Goal: Information Seeking & Learning: Compare options

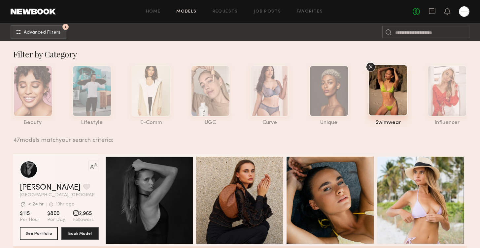
scroll to position [583, 0]
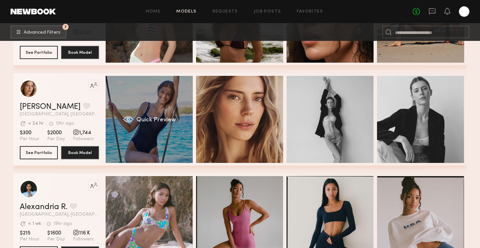
click at [131, 102] on div "Quick Preview" at bounding box center [149, 119] width 87 height 87
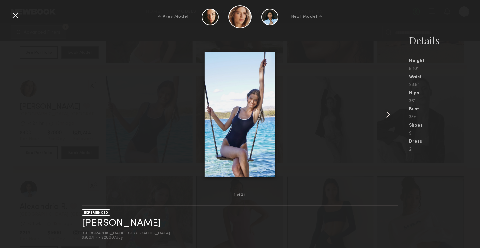
click at [387, 115] on common-icon at bounding box center [388, 115] width 11 height 11
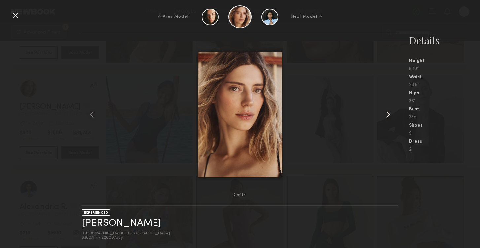
click at [387, 115] on common-icon at bounding box center [388, 115] width 11 height 11
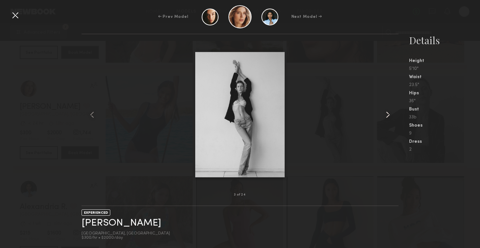
click at [387, 115] on common-icon at bounding box center [388, 115] width 11 height 11
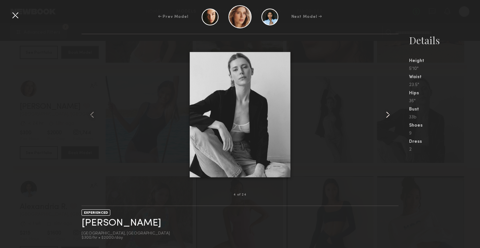
click at [387, 115] on common-icon at bounding box center [388, 115] width 11 height 11
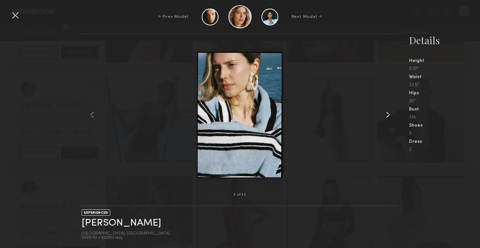
click at [387, 115] on common-icon at bounding box center [388, 115] width 11 height 11
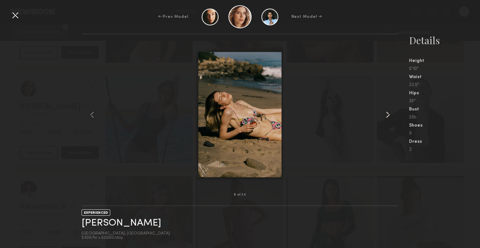
click at [387, 115] on common-icon at bounding box center [388, 115] width 11 height 11
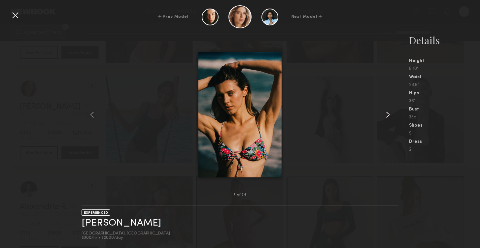
click at [387, 115] on common-icon at bounding box center [388, 115] width 11 height 11
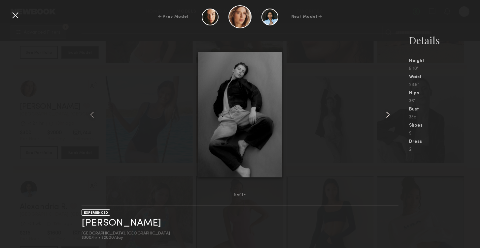
click at [387, 115] on common-icon at bounding box center [388, 115] width 11 height 11
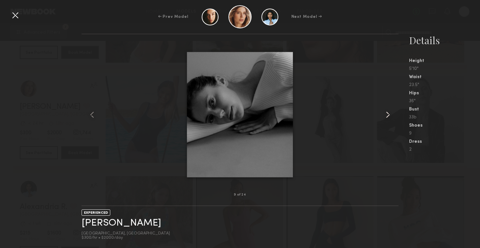
click at [387, 115] on common-icon at bounding box center [388, 115] width 11 height 11
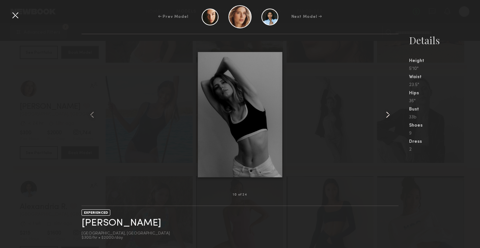
click at [387, 115] on common-icon at bounding box center [388, 115] width 11 height 11
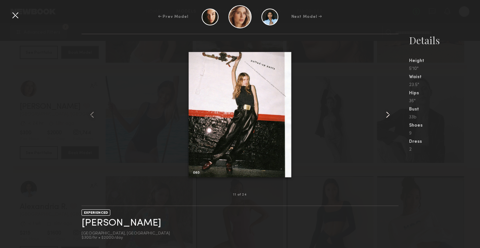
click at [387, 115] on common-icon at bounding box center [388, 115] width 11 height 11
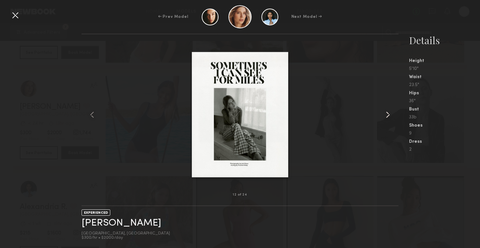
click at [387, 115] on common-icon at bounding box center [388, 115] width 11 height 11
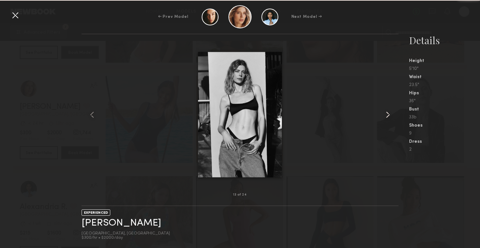
click at [387, 115] on common-icon at bounding box center [388, 115] width 11 height 11
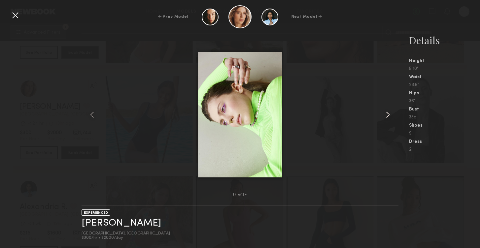
click at [387, 115] on common-icon at bounding box center [388, 115] width 11 height 11
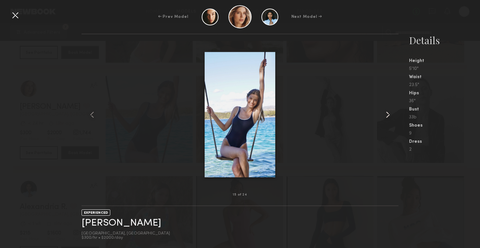
click at [387, 115] on common-icon at bounding box center [388, 115] width 11 height 11
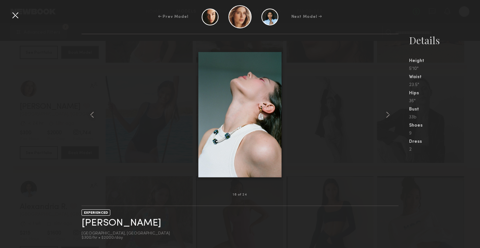
click at [16, 16] on div at bounding box center [15, 15] width 11 height 11
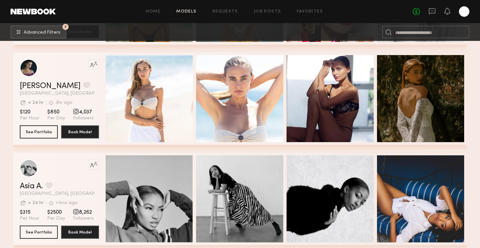
scroll to position [1408, 0]
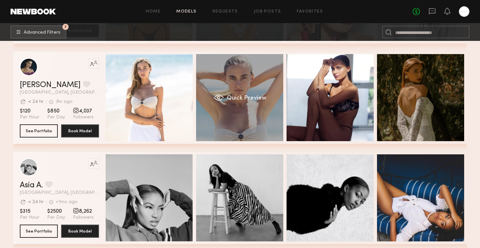
click at [225, 109] on div "Quick Preview" at bounding box center [239, 97] width 87 height 87
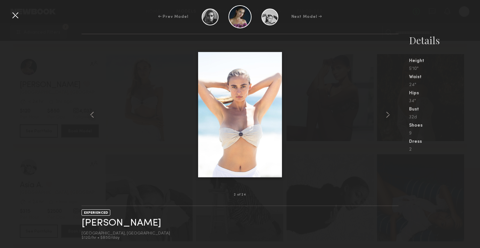
click at [17, 17] on div at bounding box center [15, 15] width 11 height 11
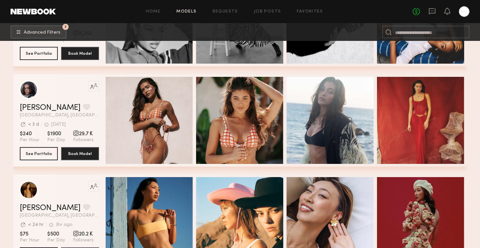
scroll to position [1585, 0]
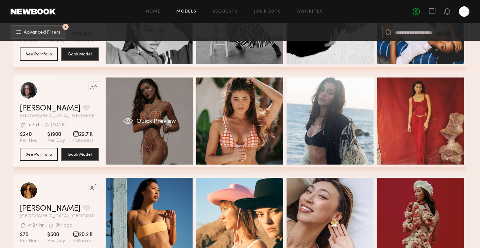
click at [143, 122] on span "Quick Preview" at bounding box center [156, 122] width 40 height 6
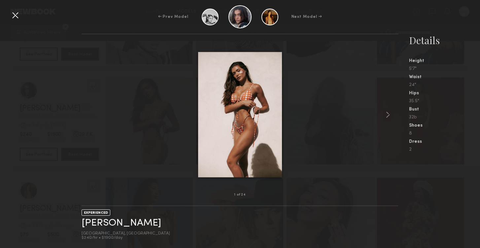
click at [17, 16] on div at bounding box center [15, 15] width 11 height 11
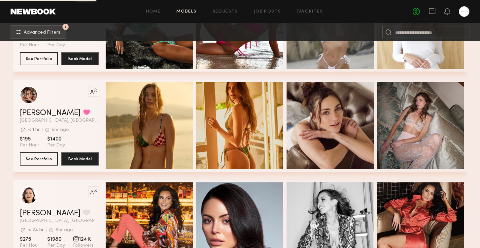
scroll to position [2085, 0]
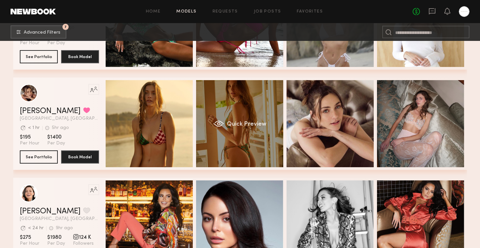
click at [210, 139] on div "Quick Preview" at bounding box center [239, 123] width 87 height 87
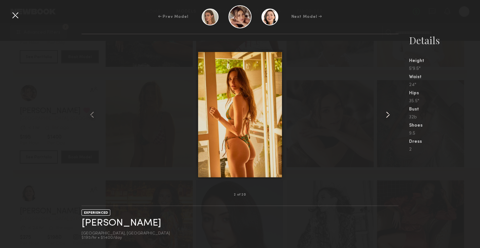
click at [391, 114] on common-icon at bounding box center [388, 115] width 11 height 11
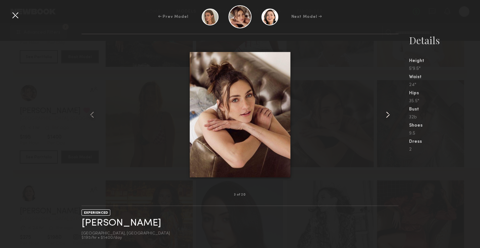
click at [391, 114] on common-icon at bounding box center [388, 115] width 11 height 11
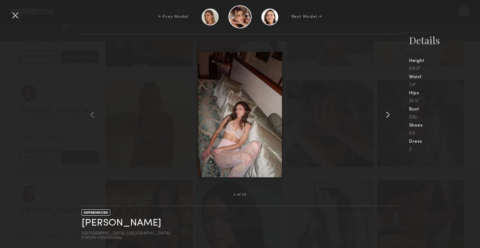
click at [391, 114] on common-icon at bounding box center [388, 115] width 11 height 11
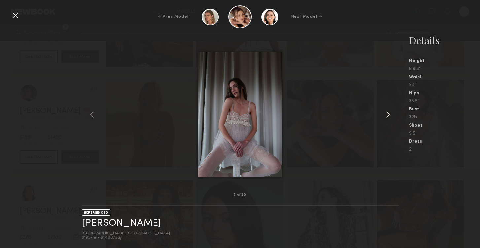
click at [391, 114] on common-icon at bounding box center [388, 115] width 11 height 11
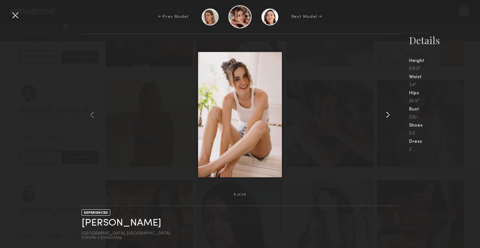
click at [391, 114] on common-icon at bounding box center [388, 115] width 11 height 11
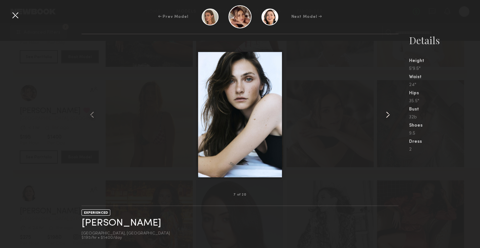
click at [391, 114] on common-icon at bounding box center [388, 115] width 11 height 11
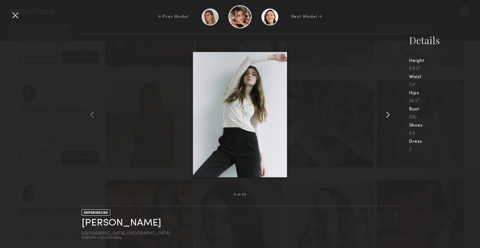
click at [391, 114] on common-icon at bounding box center [388, 115] width 11 height 11
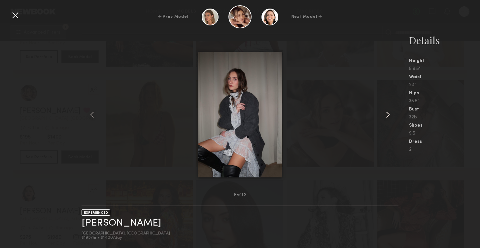
click at [391, 114] on common-icon at bounding box center [388, 115] width 11 height 11
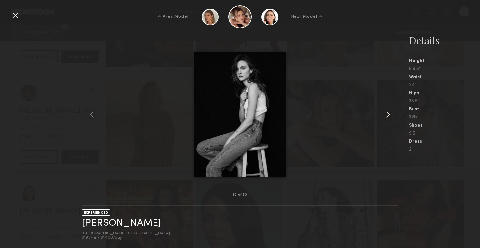
click at [391, 114] on common-icon at bounding box center [388, 115] width 11 height 11
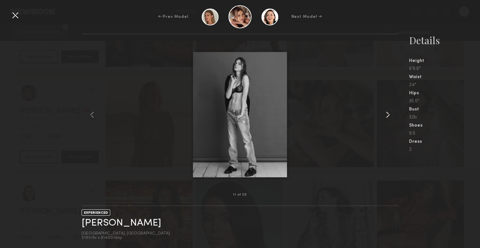
click at [391, 114] on common-icon at bounding box center [388, 115] width 11 height 11
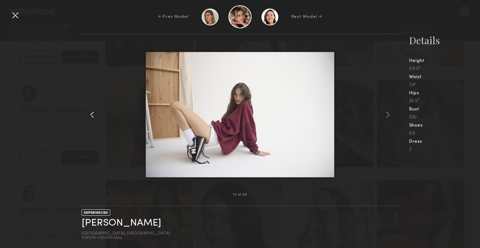
click at [92, 116] on common-icon at bounding box center [92, 115] width 11 height 11
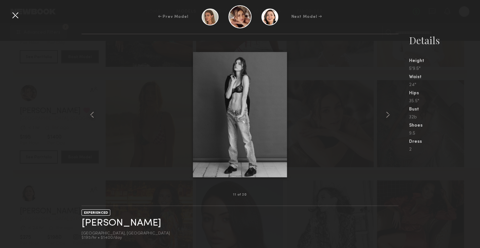
click at [14, 15] on div at bounding box center [15, 15] width 11 height 11
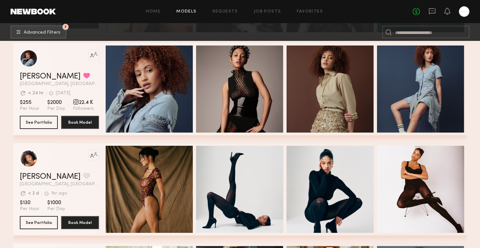
scroll to position [2722, 0]
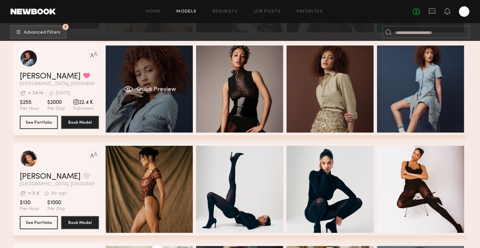
click at [132, 95] on div "Quick Preview" at bounding box center [149, 89] width 87 height 87
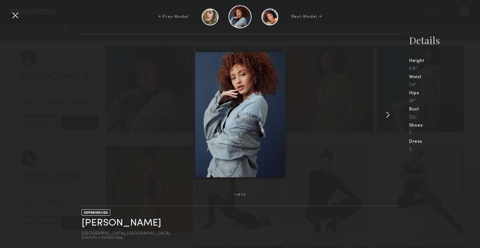
click at [386, 111] on common-icon at bounding box center [388, 115] width 11 height 11
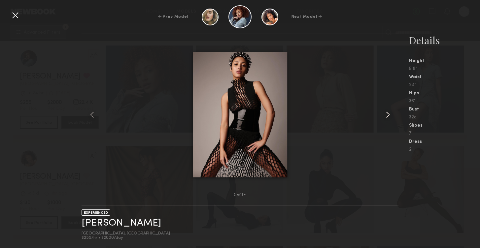
click at [386, 111] on common-icon at bounding box center [388, 115] width 11 height 11
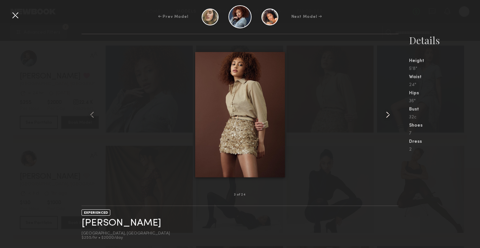
click at [386, 111] on common-icon at bounding box center [388, 115] width 11 height 11
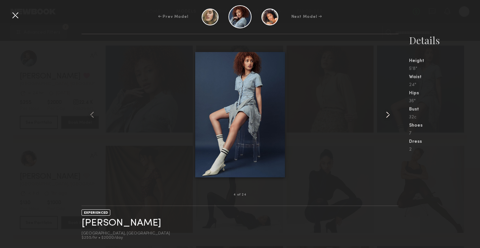
click at [386, 111] on common-icon at bounding box center [388, 115] width 11 height 11
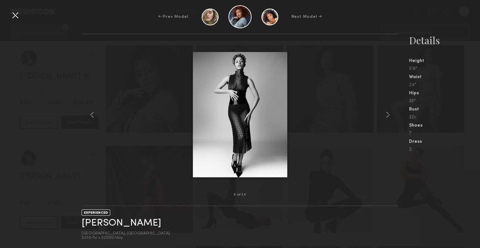
click at [17, 16] on div at bounding box center [15, 15] width 11 height 11
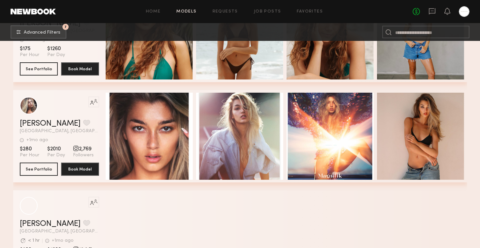
scroll to position [3479, 0]
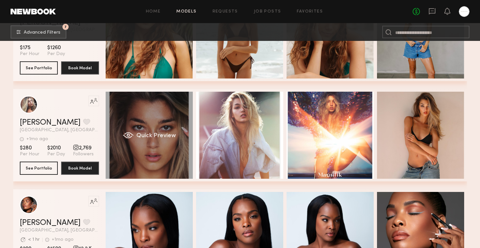
click at [153, 135] on span "Quick Preview" at bounding box center [156, 136] width 40 height 6
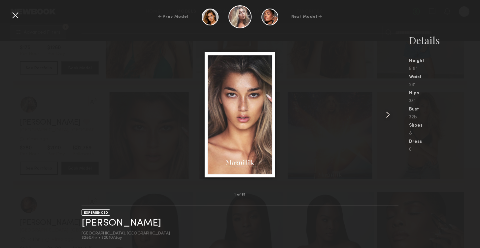
click at [388, 112] on common-icon at bounding box center [388, 115] width 11 height 11
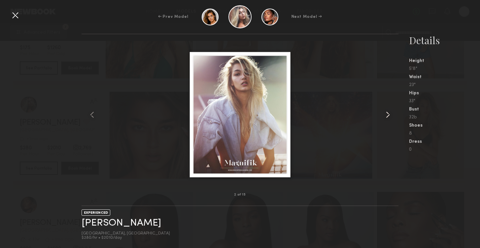
click at [388, 112] on common-icon at bounding box center [388, 115] width 11 height 11
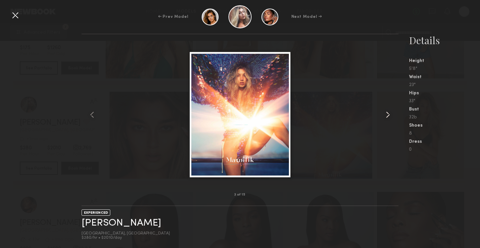
click at [388, 112] on common-icon at bounding box center [388, 115] width 11 height 11
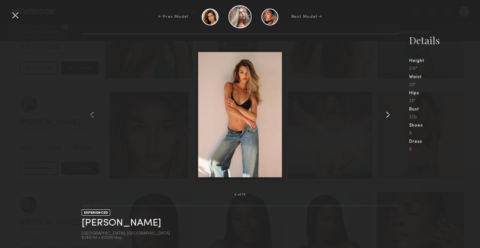
click at [388, 112] on common-icon at bounding box center [388, 115] width 11 height 11
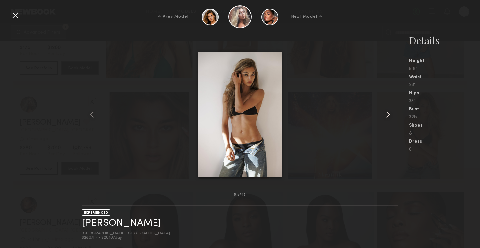
click at [388, 112] on common-icon at bounding box center [388, 115] width 11 height 11
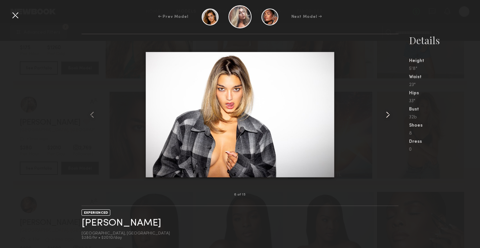
click at [388, 112] on common-icon at bounding box center [388, 115] width 11 height 11
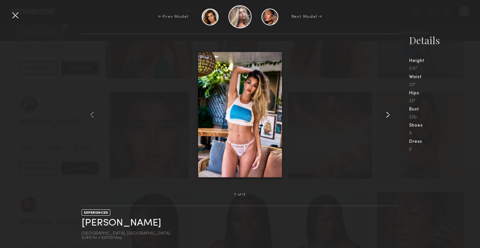
click at [388, 112] on common-icon at bounding box center [388, 115] width 11 height 11
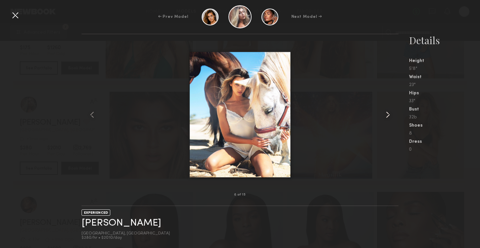
click at [388, 112] on common-icon at bounding box center [388, 115] width 11 height 11
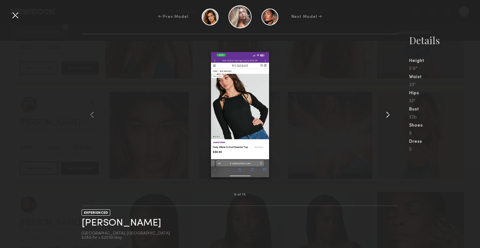
click at [388, 112] on common-icon at bounding box center [388, 115] width 11 height 11
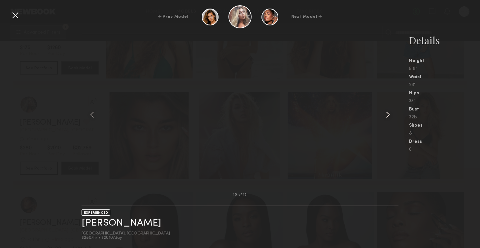
click at [388, 112] on common-icon at bounding box center [388, 115] width 11 height 11
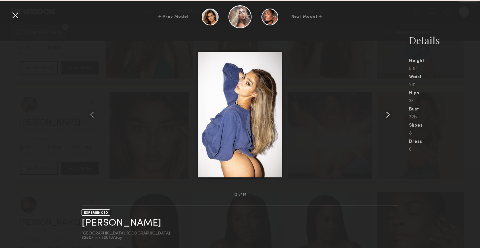
click at [388, 112] on common-icon at bounding box center [388, 115] width 11 height 11
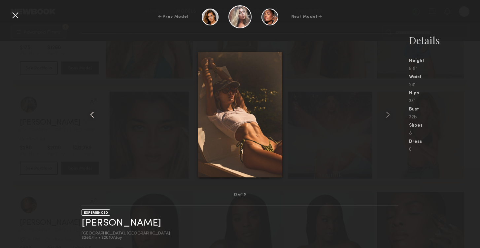
click at [93, 118] on common-icon at bounding box center [92, 115] width 11 height 11
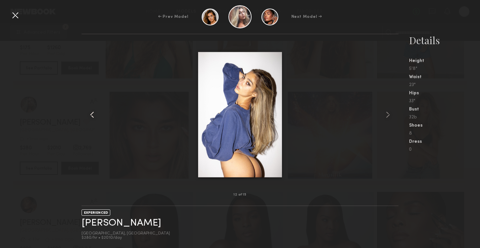
click at [93, 118] on common-icon at bounding box center [92, 115] width 11 height 11
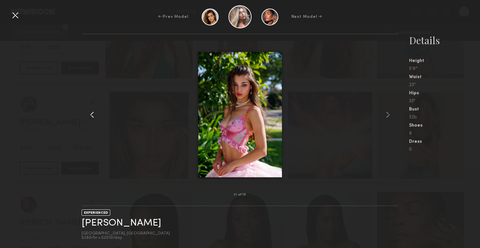
click at [93, 118] on common-icon at bounding box center [92, 115] width 11 height 11
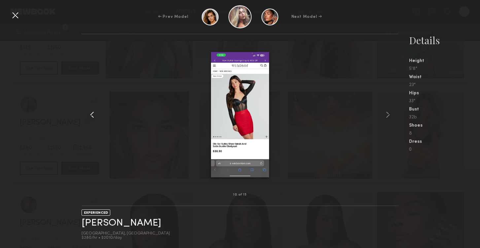
click at [93, 118] on common-icon at bounding box center [92, 115] width 11 height 11
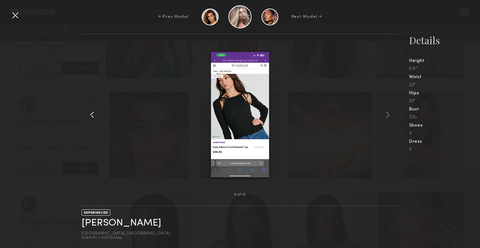
click at [93, 118] on common-icon at bounding box center [92, 115] width 11 height 11
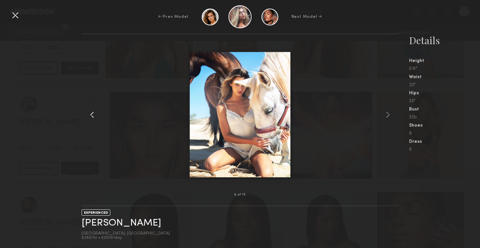
click at [93, 118] on common-icon at bounding box center [92, 115] width 11 height 11
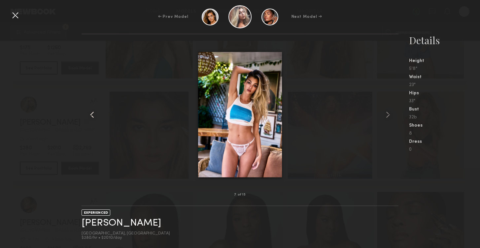
click at [93, 118] on common-icon at bounding box center [92, 115] width 11 height 11
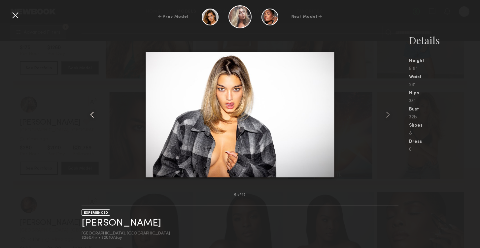
click at [93, 118] on common-icon at bounding box center [92, 115] width 11 height 11
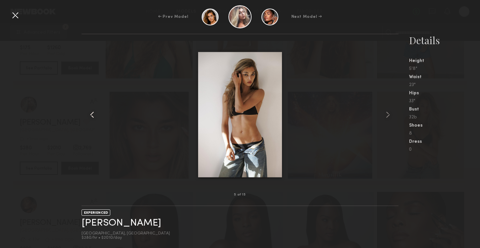
click at [93, 118] on common-icon at bounding box center [92, 115] width 11 height 11
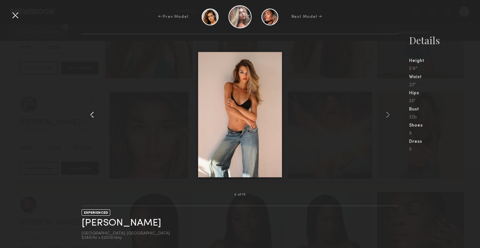
click at [93, 118] on common-icon at bounding box center [92, 115] width 11 height 11
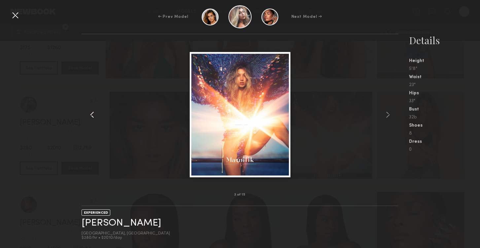
click at [93, 118] on common-icon at bounding box center [92, 115] width 11 height 11
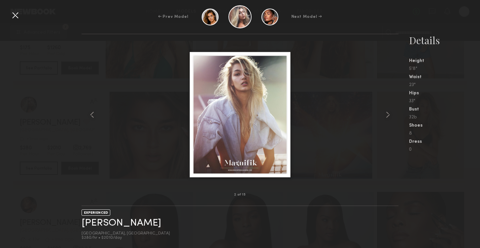
click at [15, 17] on div at bounding box center [15, 15] width 11 height 11
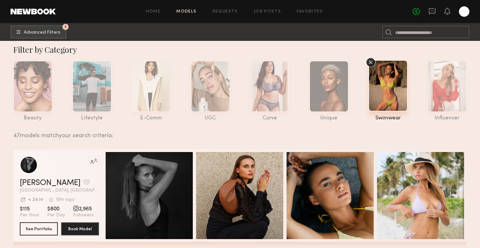
scroll to position [0, 0]
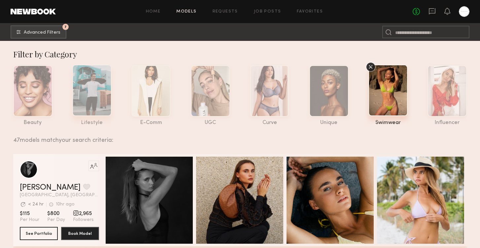
click at [93, 98] on div at bounding box center [91, 91] width 39 height 52
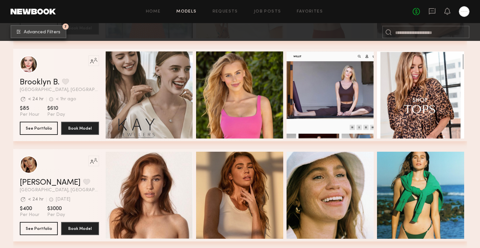
scroll to position [511, 0]
